Goal: Navigation & Orientation: Find specific page/section

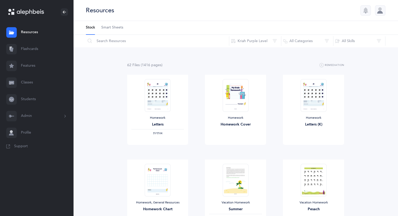
click at [29, 84] on link "Classes" at bounding box center [36, 82] width 73 height 17
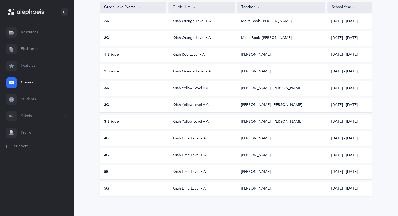
scroll to position [92, 0]
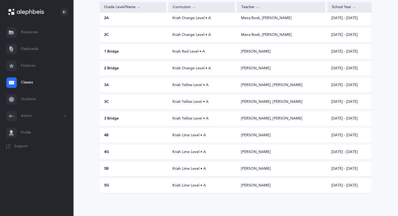
click at [184, 167] on div "Kriah Lime Level • A" at bounding box center [201, 168] width 66 height 5
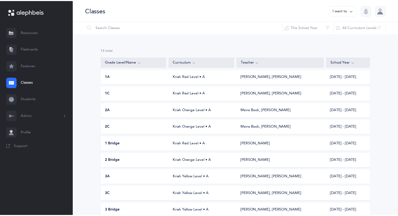
scroll to position [92, 0]
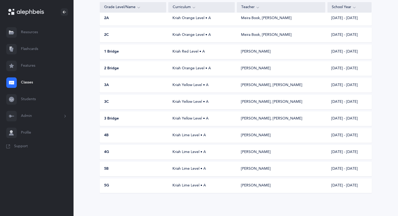
click at [197, 187] on div "Kriah Lime Level • A" at bounding box center [201, 185] width 66 height 5
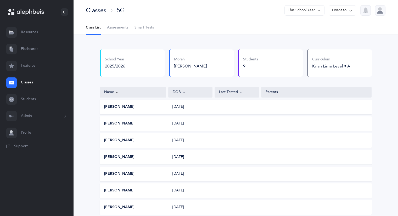
click at [28, 82] on link "Classes" at bounding box center [36, 82] width 73 height 17
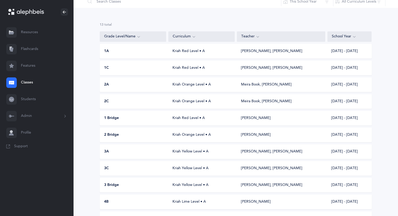
scroll to position [26, 0]
